Goal: Task Accomplishment & Management: Use online tool/utility

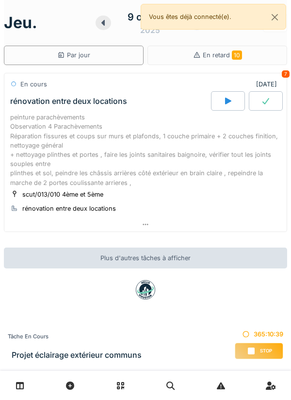
click at [226, 102] on icon at bounding box center [228, 101] width 6 height 7
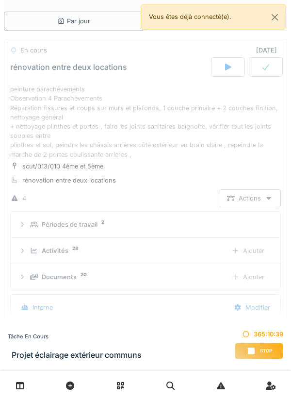
scroll to position [65, 0]
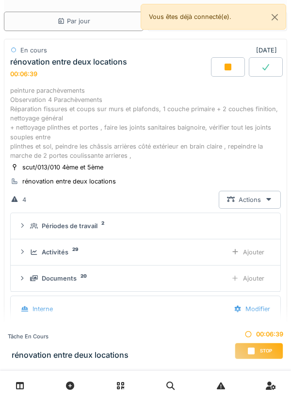
click at [47, 116] on div "peinture parachèvements Observation 4 Parachèvements Réparation fissures et cou…" at bounding box center [145, 123] width 271 height 75
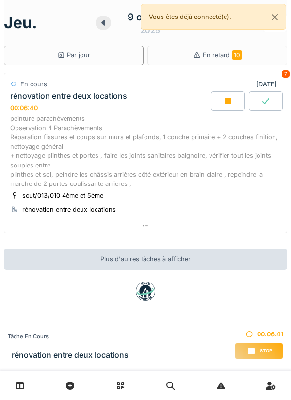
click at [71, 159] on div "peinture parachèvements Observation 4 Parachèvements Réparation fissures et cou…" at bounding box center [145, 151] width 271 height 75
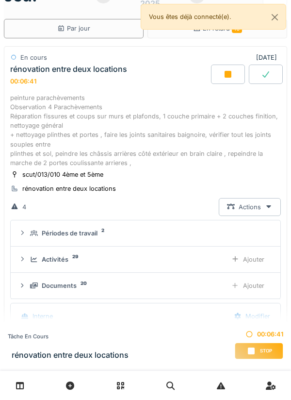
scroll to position [34, 0]
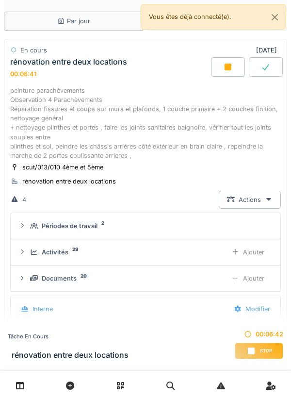
click at [240, 277] on div "Ajouter" at bounding box center [248, 278] width 50 height 18
click at [245, 129] on div "peinture parachèvements Observation 4 Parachèvements Réparation fissures et cou…" at bounding box center [145, 123] width 271 height 75
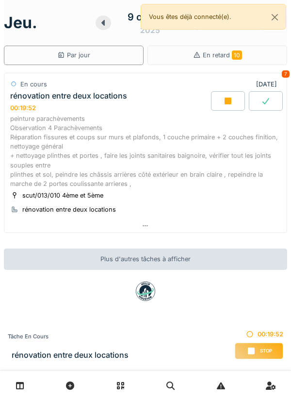
scroll to position [0, 0]
click at [203, 152] on div "peinture parachèvements Observation 4 Parachèvements Réparation fissures et cou…" at bounding box center [145, 151] width 271 height 75
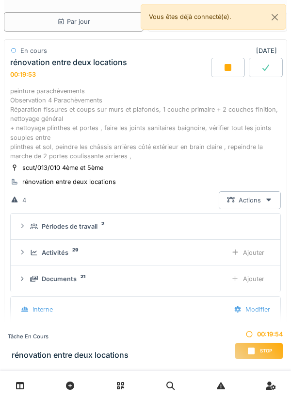
scroll to position [65, 0]
click at [238, 250] on icon at bounding box center [236, 252] width 8 height 6
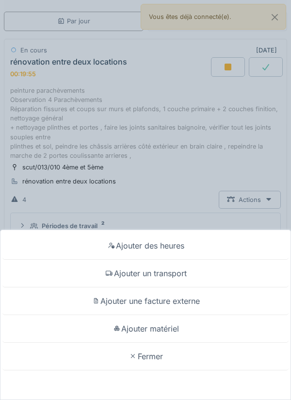
click at [10, 173] on div "Ajouter des heures Ajouter un transport Ajouter une facture externe Ajouter mat…" at bounding box center [145, 200] width 291 height 400
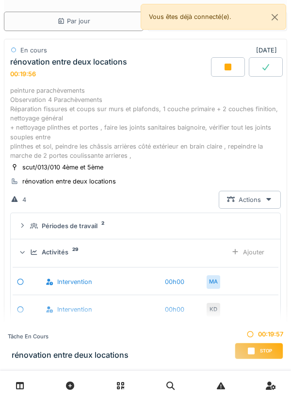
click at [240, 250] on div "Ajouter" at bounding box center [248, 252] width 50 height 18
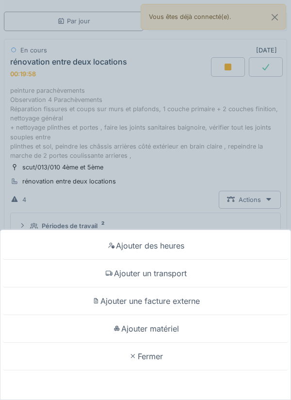
click at [220, 328] on div "Ajouter matériel" at bounding box center [145, 329] width 286 height 28
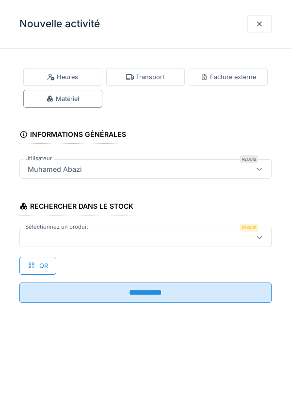
click at [261, 235] on icon at bounding box center [260, 237] width 8 height 6
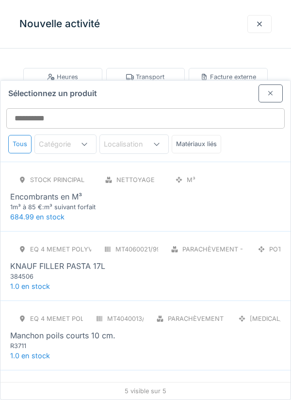
click at [236, 240] on div "Eq 4 Memet polyvalent RE MT4060021/998/004 Parachèvement - Plâtrerie POT KNAUF …" at bounding box center [145, 260] width 271 height 41
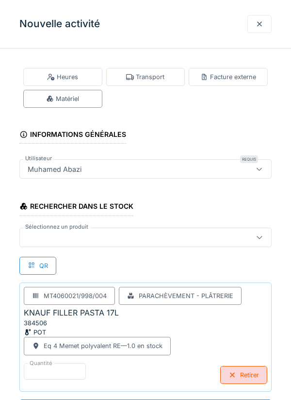
click at [260, 237] on icon at bounding box center [260, 237] width 8 height 6
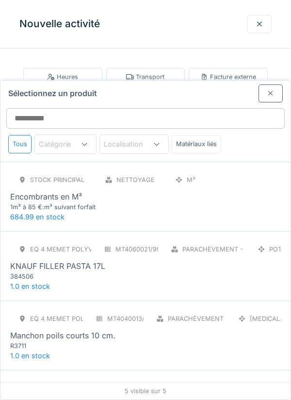
scroll to position [37, 0]
click at [227, 310] on div "Eq 4 Memet polyvalent RE MT4040013/998/004 Parachèvement - Outillages PCE Manch…" at bounding box center [145, 330] width 271 height 41
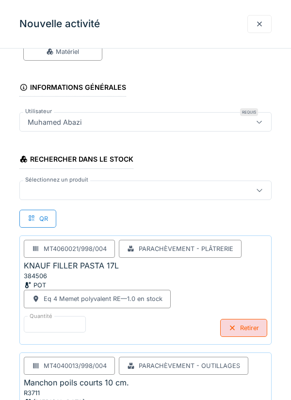
scroll to position [26, 0]
click at [264, 190] on div at bounding box center [259, 190] width 23 height 18
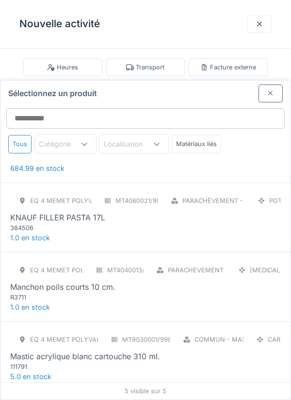
scroll to position [60, 0]
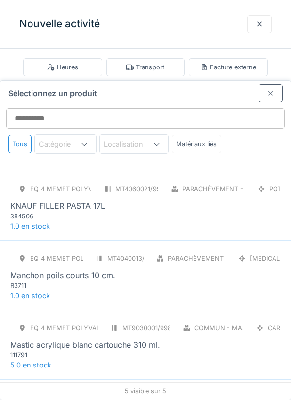
click at [244, 339] on div "Mastic acrylique blanc cartouche 310 ml." at bounding box center [145, 345] width 271 height 12
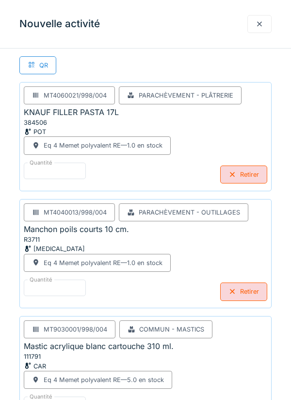
scroll to position [227, 0]
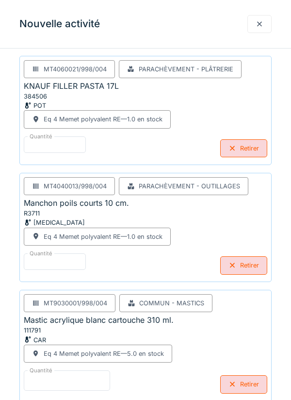
click at [40, 382] on input "*" at bounding box center [67, 380] width 86 height 20
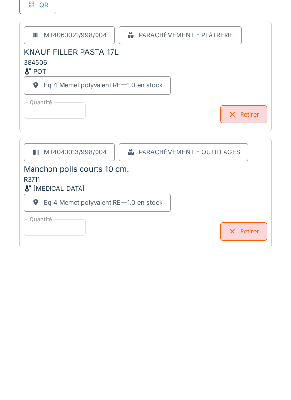
scroll to position [212, 0]
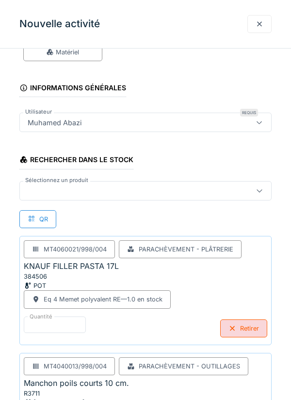
type input "*"
click at [260, 128] on div at bounding box center [259, 122] width 23 height 18
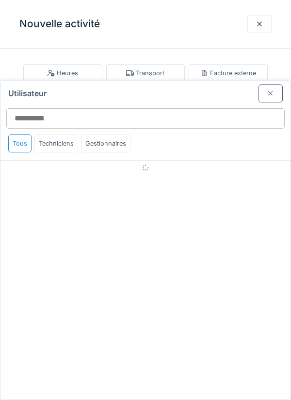
scroll to position [0, 0]
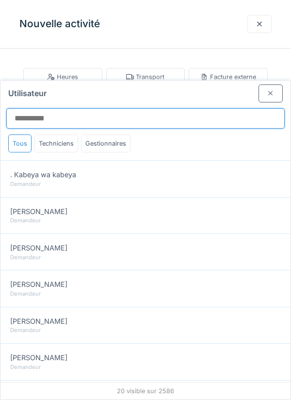
click at [255, 108] on input "Utilisateur" at bounding box center [145, 118] width 279 height 20
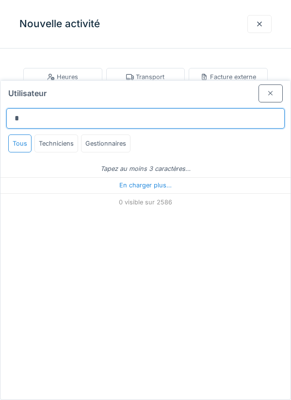
type input "**"
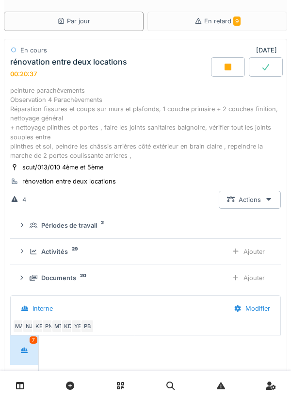
scroll to position [65, 0]
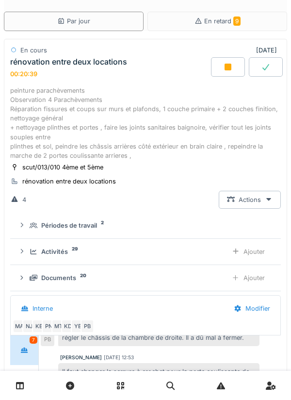
click at [238, 253] on icon at bounding box center [236, 251] width 8 height 6
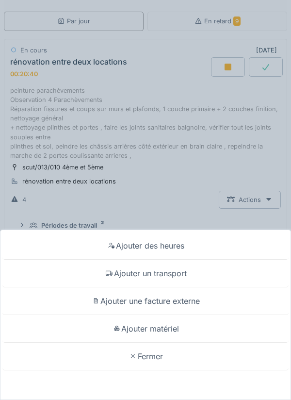
click at [204, 331] on div "Ajouter matériel" at bounding box center [145, 329] width 286 height 28
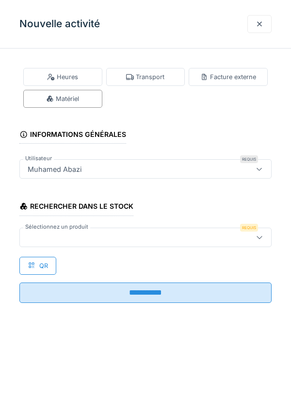
click at [259, 238] on icon at bounding box center [260, 237] width 8 height 6
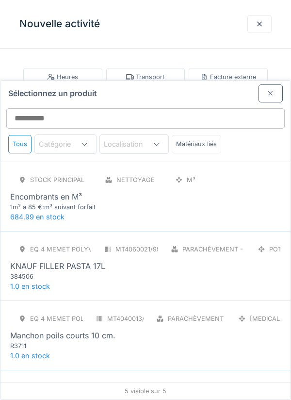
click at [24, 272] on div "384506" at bounding box center [68, 276] width 116 height 9
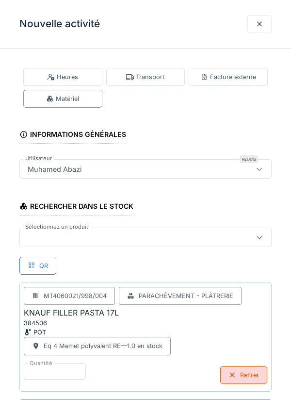
click at [260, 237] on icon at bounding box center [260, 237] width 8 height 6
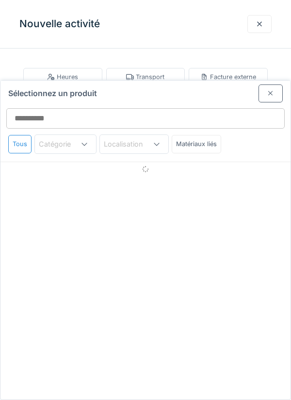
scroll to position [37, 0]
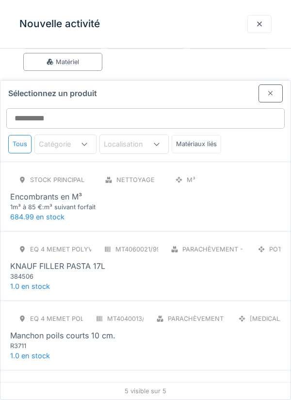
click at [17, 330] on div "Manchon poils courts 10 cm." at bounding box center [62, 336] width 105 height 12
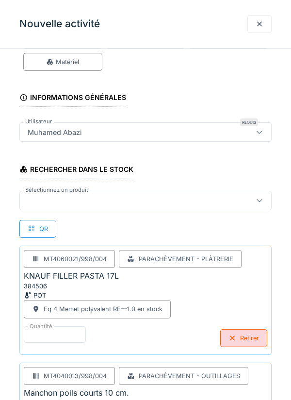
click at [259, 197] on icon at bounding box center [260, 200] width 8 height 6
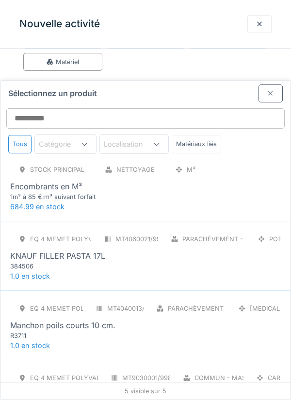
scroll to position [83, 0]
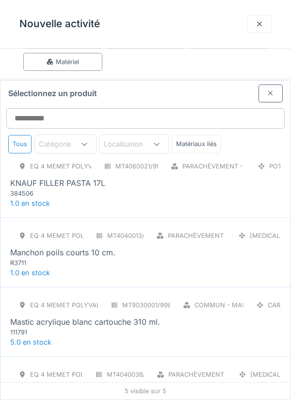
click at [19, 316] on div "Mastic acrylique blanc cartouche 310 ml." at bounding box center [85, 322] width 150 height 12
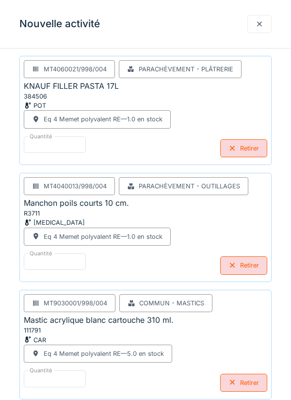
scroll to position [26, 0]
click at [45, 382] on input "*" at bounding box center [67, 380] width 86 height 20
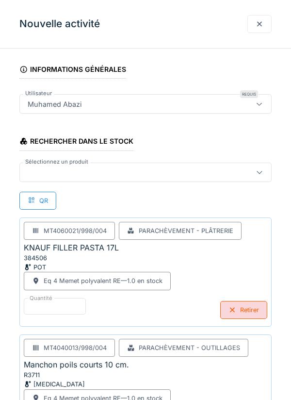
scroll to position [0, 0]
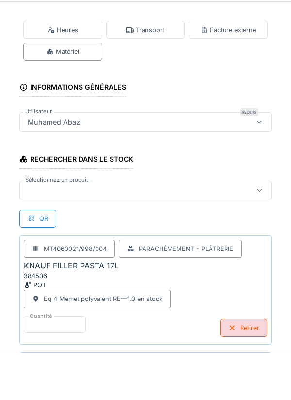
type input "*"
click at [263, 235] on icon at bounding box center [260, 237] width 8 height 6
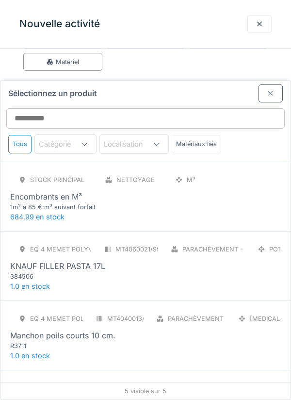
scroll to position [83, 0]
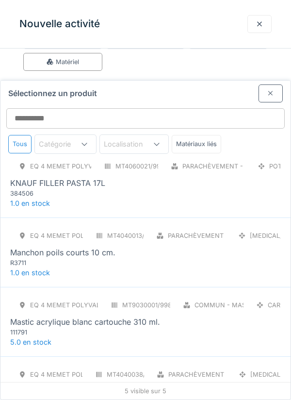
click at [29, 385] on div "Pinceau radiateur 2 pouces" at bounding box center [60, 391] width 100 height 12
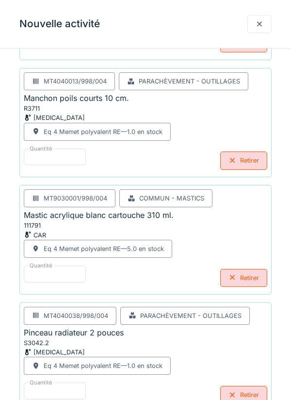
scroll to position [344, 0]
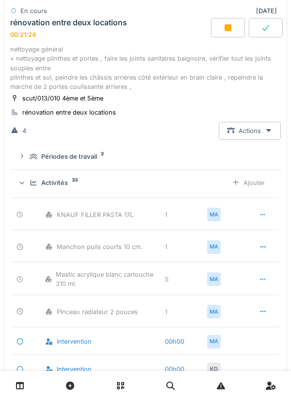
scroll to position [0, 0]
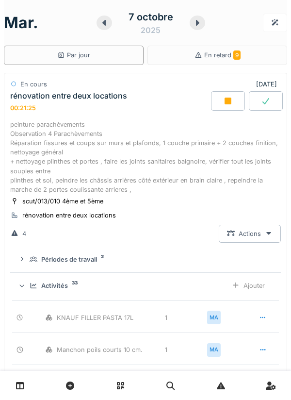
click at [240, 284] on div "Ajouter" at bounding box center [249, 286] width 50 height 18
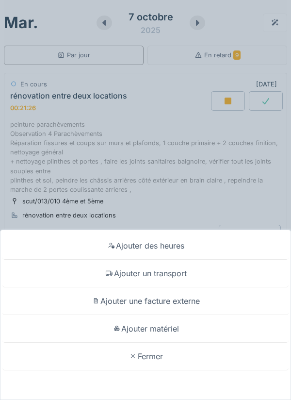
click at [11, 233] on div "Ajouter des heures Ajouter un transport Ajouter une facture externe Ajouter mat…" at bounding box center [145, 200] width 291 height 400
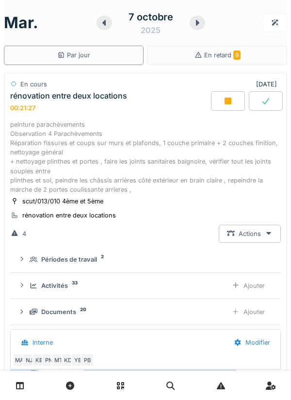
click at [252, 171] on div "peinture parachèvements Observation 4 Parachèvements Réparation fissures et cou…" at bounding box center [145, 157] width 271 height 75
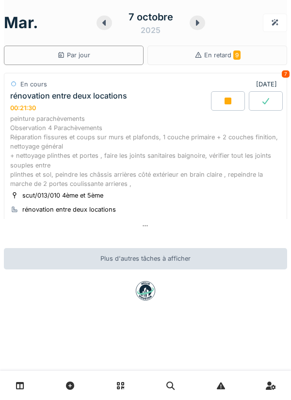
click at [12, 164] on div "peinture parachèvements Observation 4 Parachèvements Réparation fissures et cou…" at bounding box center [145, 151] width 271 height 75
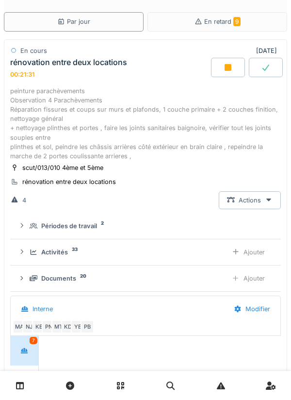
scroll to position [26, 0]
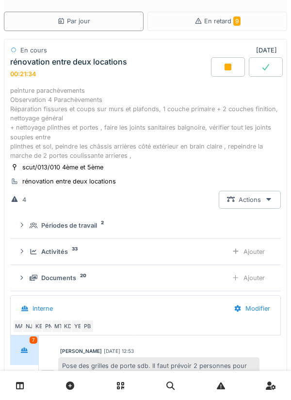
click at [245, 246] on div "Ajouter" at bounding box center [249, 252] width 50 height 18
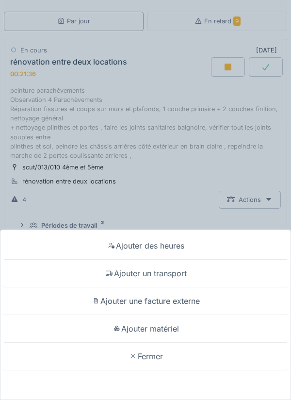
click at [27, 218] on div "Ajouter des heures Ajouter un transport Ajouter une facture externe Ajouter mat…" at bounding box center [145, 200] width 291 height 400
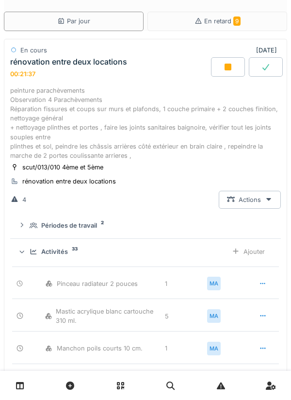
click at [240, 248] on div "Ajouter" at bounding box center [249, 252] width 50 height 18
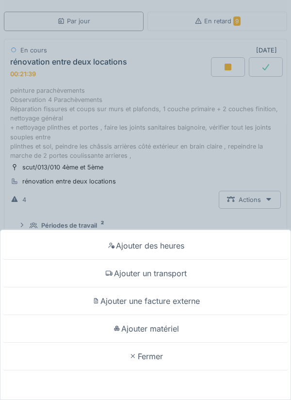
click at [15, 214] on div "Ajouter des heures Ajouter un transport Ajouter une facture externe Ajouter mat…" at bounding box center [145, 200] width 291 height 400
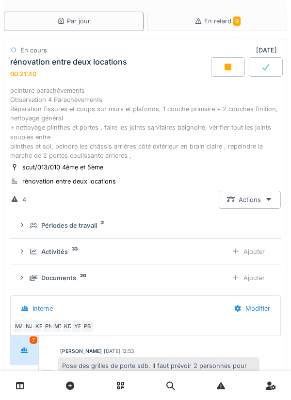
click at [238, 281] on div at bounding box center [236, 277] width 8 height 9
